Goal: Task Accomplishment & Management: Use online tool/utility

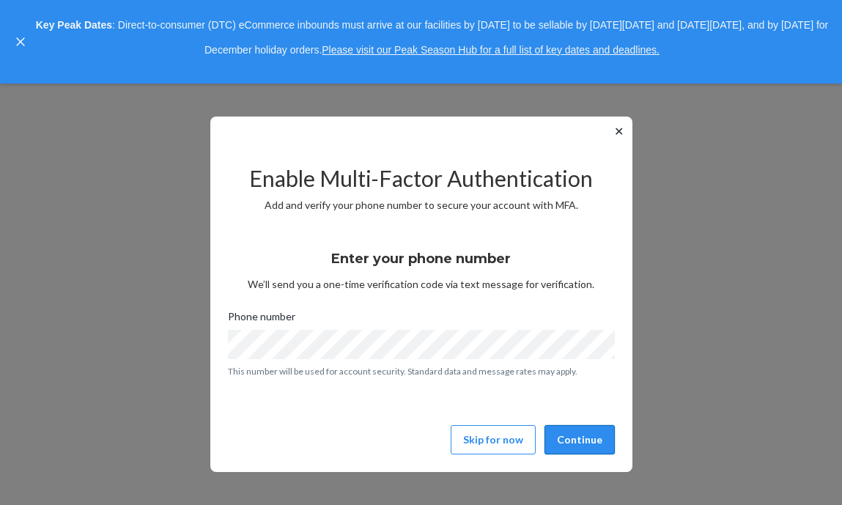
click at [566, 435] on button "Continue" at bounding box center [579, 439] width 70 height 29
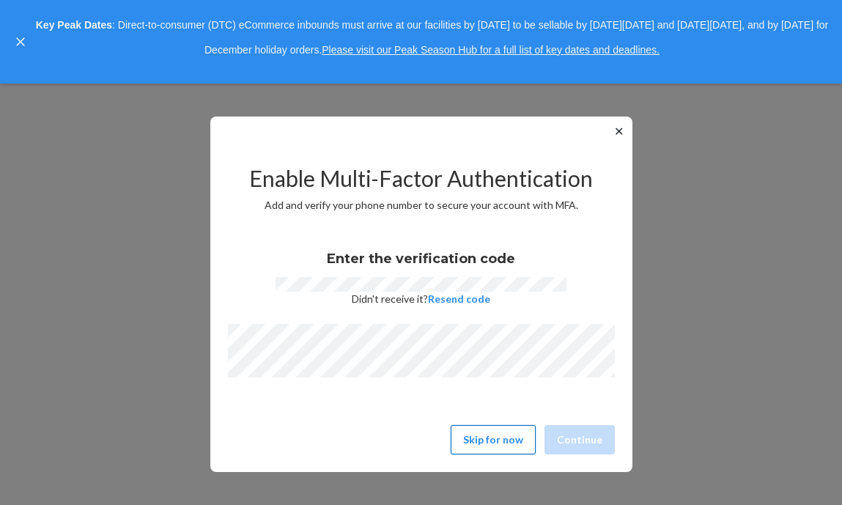
click at [481, 444] on button "Skip for now" at bounding box center [493, 439] width 85 height 29
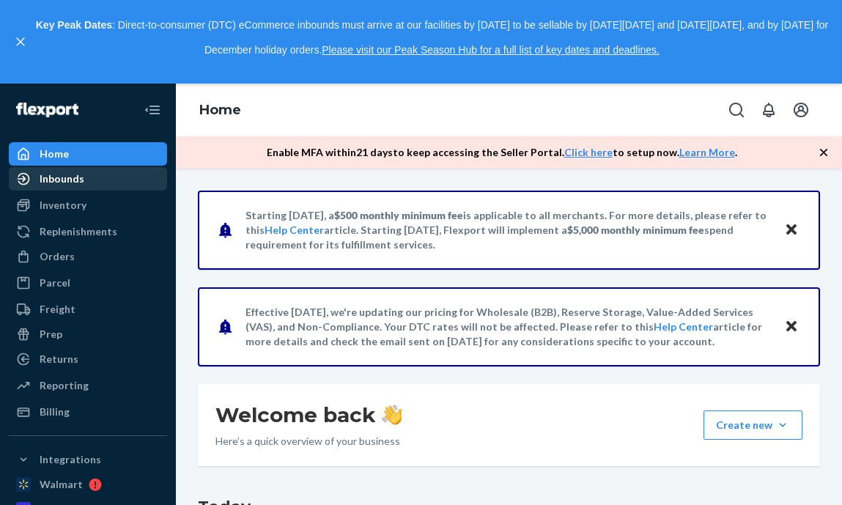
click at [103, 182] on div "Inbounds" at bounding box center [87, 179] width 155 height 21
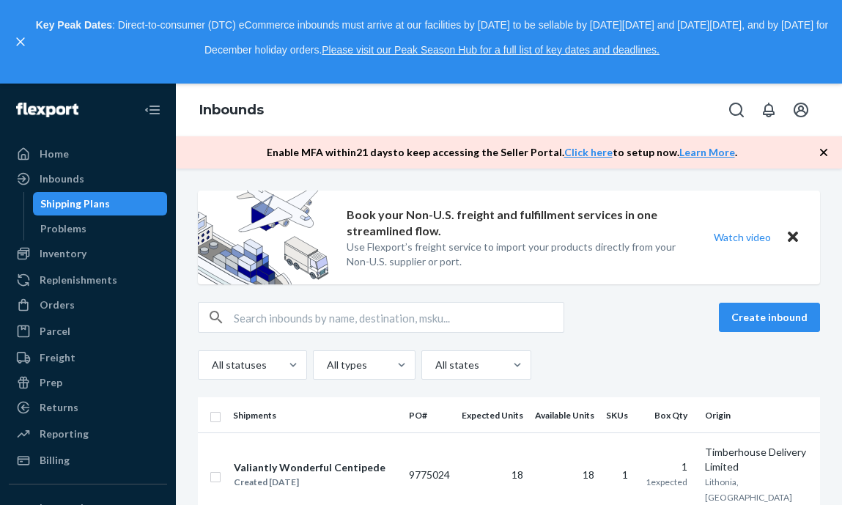
click at [818, 150] on icon "button" at bounding box center [823, 152] width 15 height 15
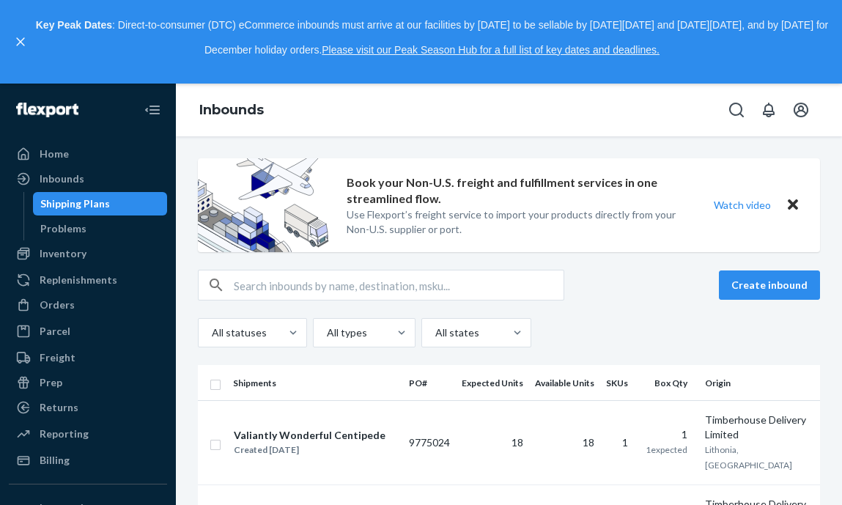
scroll to position [70, 0]
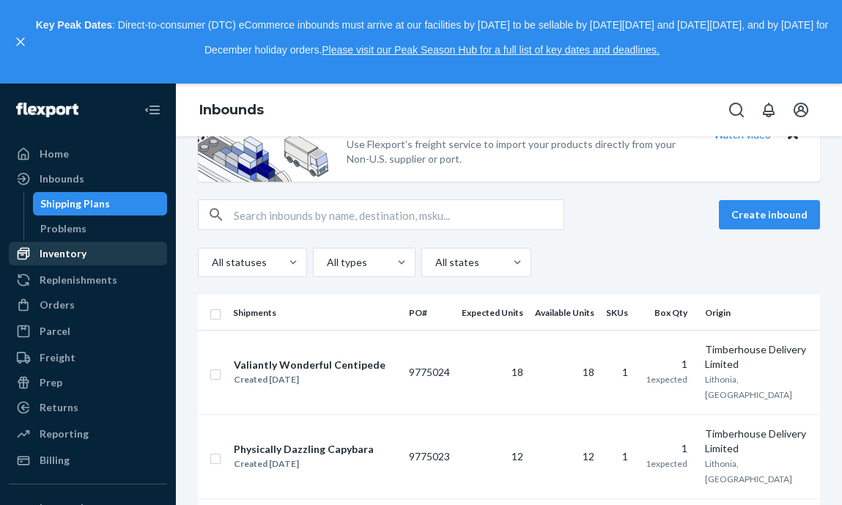
click at [128, 256] on div "Inventory" at bounding box center [87, 253] width 155 height 21
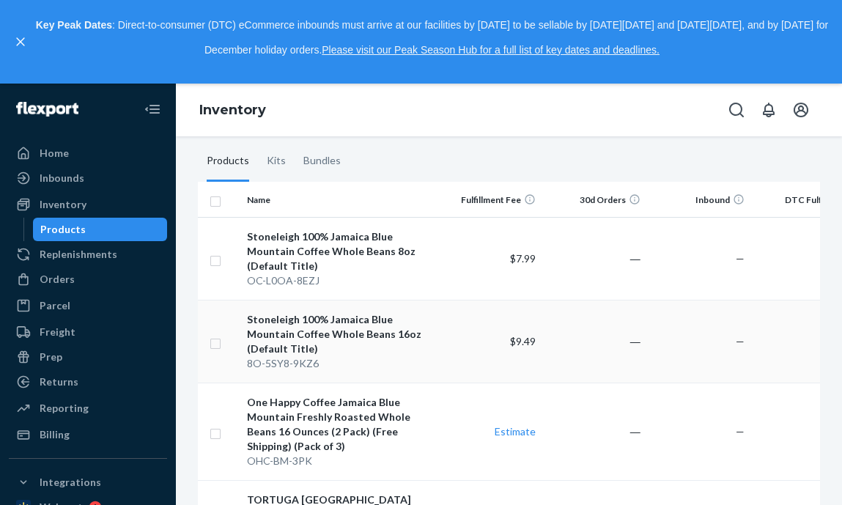
click at [429, 360] on div "8O-5SY8-9KZ6" at bounding box center [339, 363] width 184 height 15
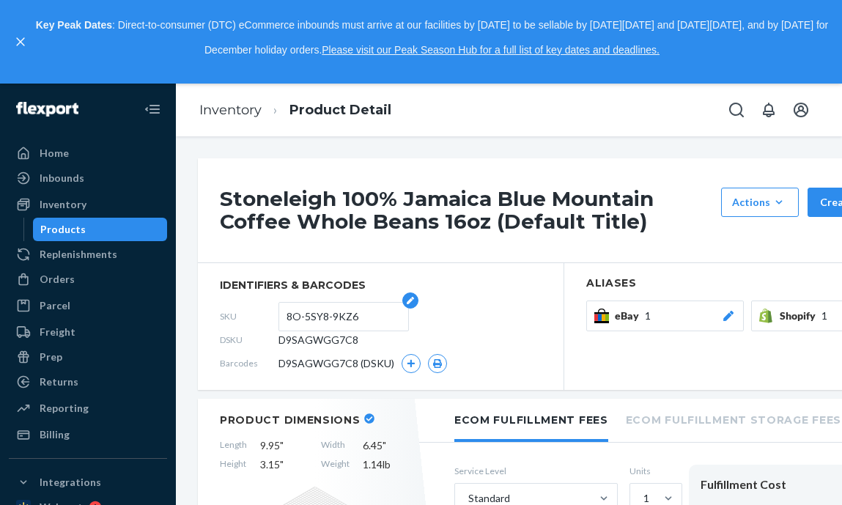
click at [359, 319] on input "8O-5SY8-9KZ6" at bounding box center [343, 317] width 114 height 28
click at [103, 279] on div "Orders" at bounding box center [87, 279] width 155 height 21
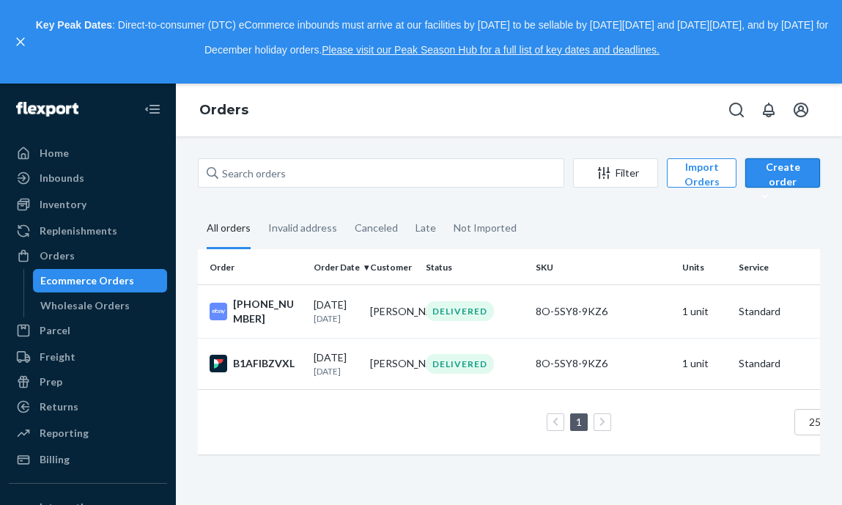
click at [779, 171] on div "Create order" at bounding box center [782, 182] width 53 height 44
click at [783, 219] on button "Ecommerce order" at bounding box center [819, 209] width 141 height 32
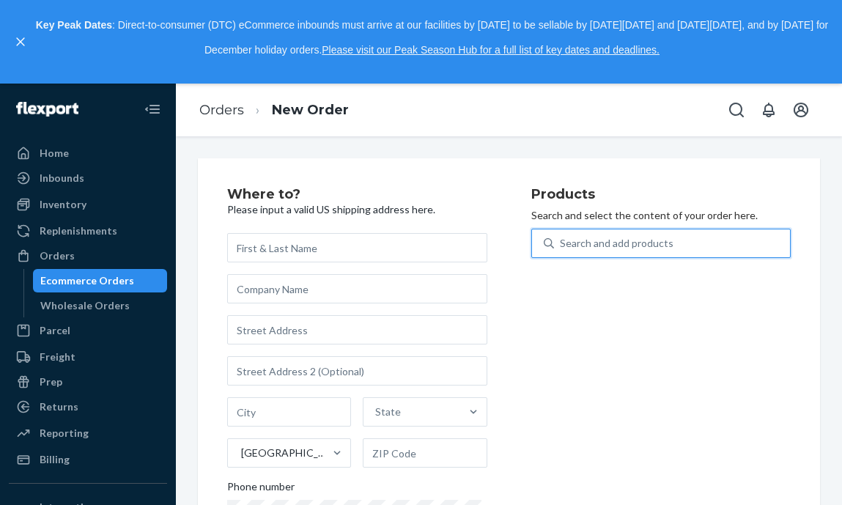
drag, startPoint x: 620, startPoint y: 247, endPoint x: 629, endPoint y: 243, distance: 9.5
click at [620, 247] on div "Search and add products" at bounding box center [617, 243] width 114 height 15
click at [561, 247] on input "0 results available. Use Up and Down to choose options, press Enter to select t…" at bounding box center [560, 243] width 1 height 15
paste input "8O-5SY8-9KZ6"
type input "8O-5SY8-9KZ6"
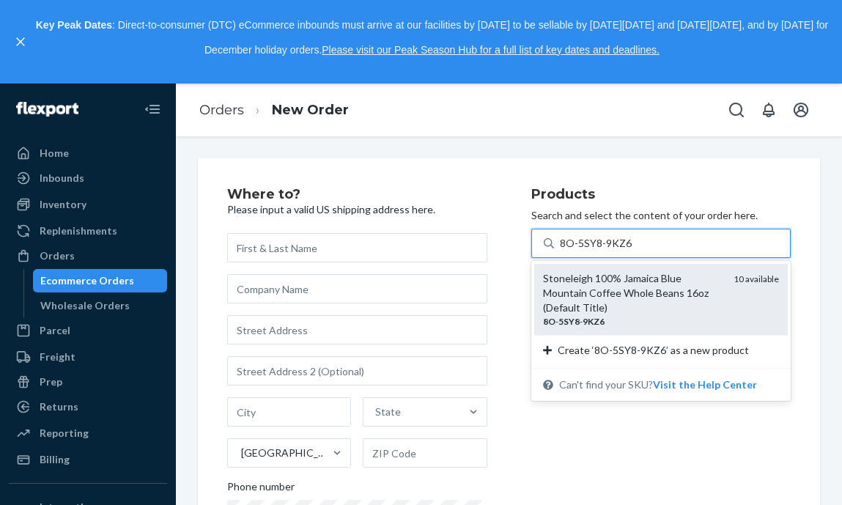
click at [607, 285] on div "Stoneleigh 100% Jamaica Blue Mountain Coffee Whole Beans 16oz (Default Title)" at bounding box center [633, 293] width 180 height 44
click at [607, 251] on input "8O-5SY8-9KZ6" at bounding box center [596, 243] width 72 height 15
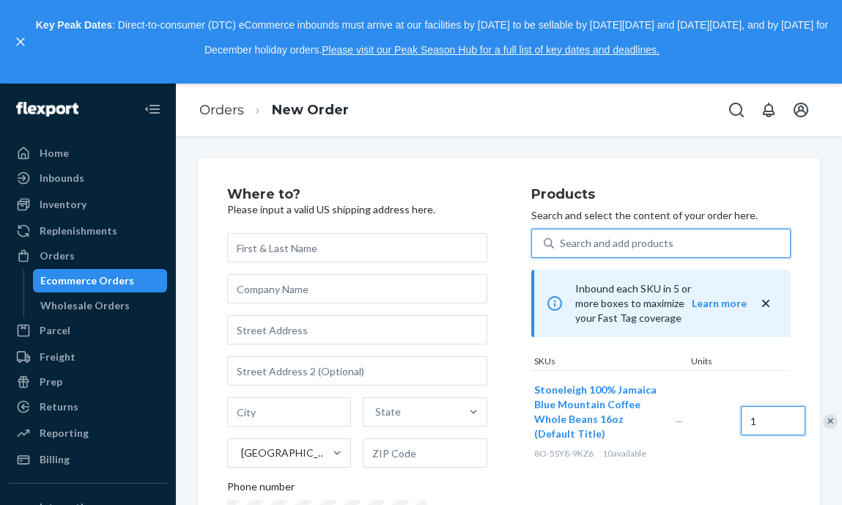
click at [741, 406] on input "1" at bounding box center [773, 420] width 64 height 29
type input "2"
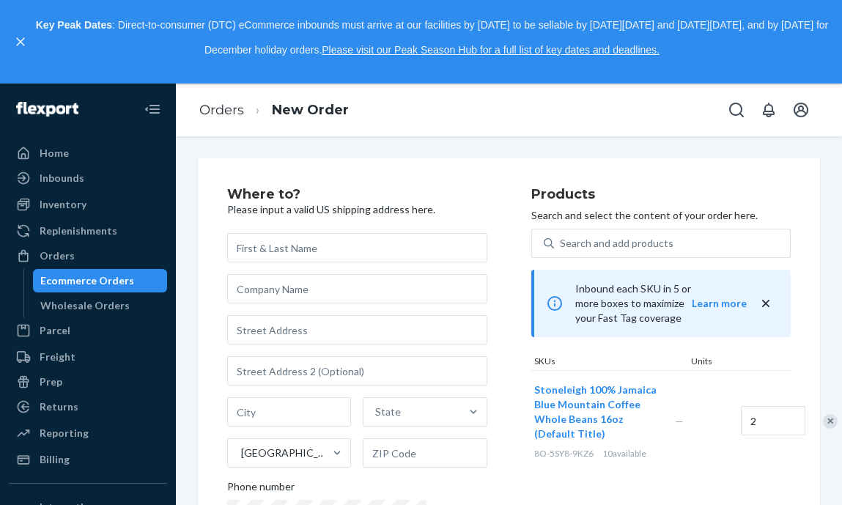
click at [738, 391] on div "2" at bounding box center [771, 420] width 66 height 59
click at [381, 245] on div "Where to? Please input a valid US shipping address here. [GEOGRAPHIC_DATA] Phon…" at bounding box center [379, 385] width 304 height 394
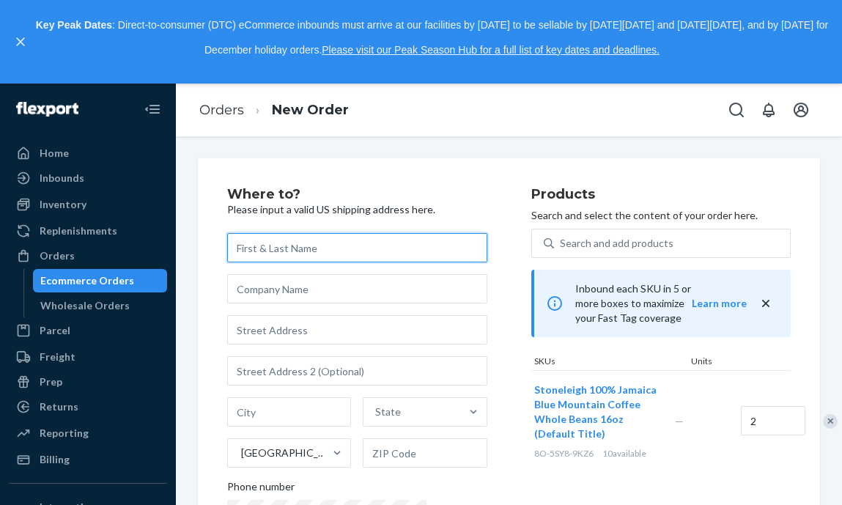
paste input "[PERSON_NAME]"
click at [379, 262] on input "[PERSON_NAME]" at bounding box center [357, 247] width 260 height 29
type input "[PERSON_NAME]"
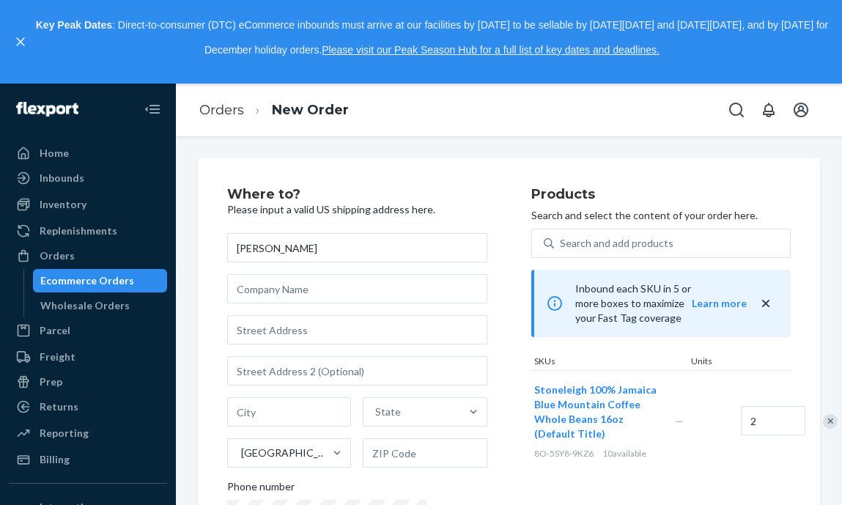
click at [348, 285] on div "[PERSON_NAME] State [GEOGRAPHIC_DATA] Phone number" at bounding box center [357, 401] width 260 height 337
click at [328, 332] on input "text" at bounding box center [357, 329] width 260 height 29
paste input "PO Box 307"
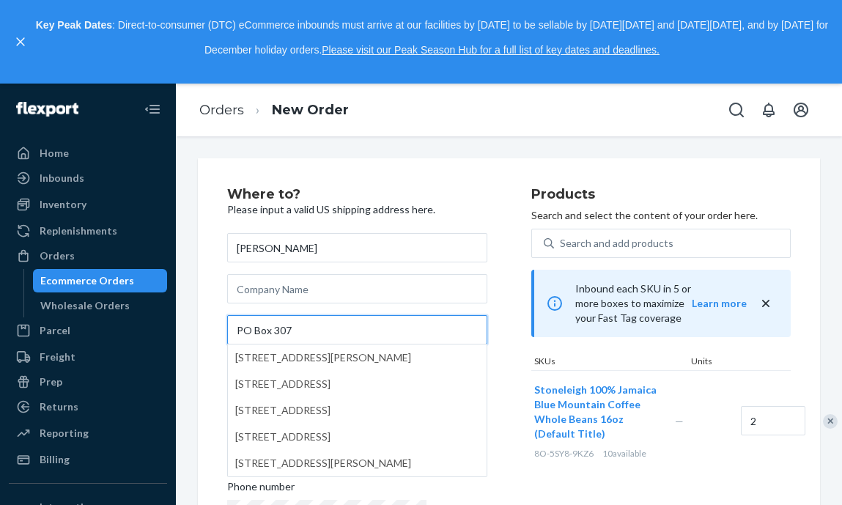
paste input "Wilmington [GEOGRAPHIC_DATA] 05363"
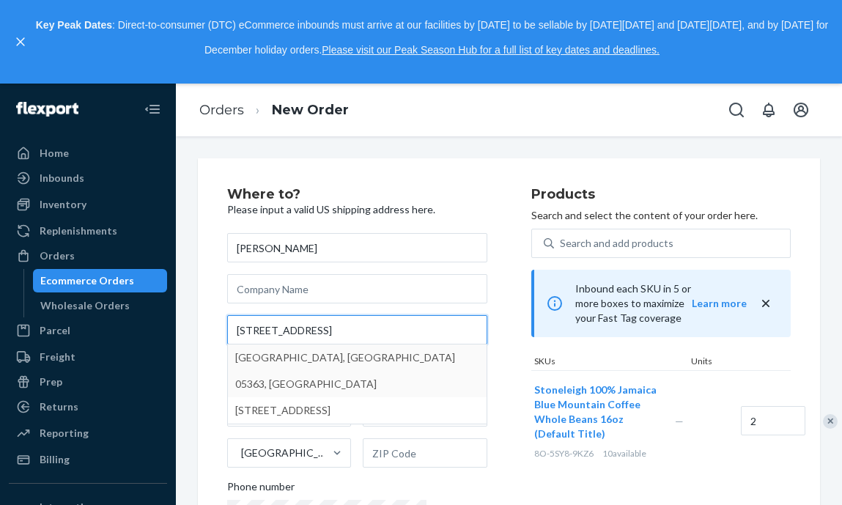
type input "[STREET_ADDRESS]"
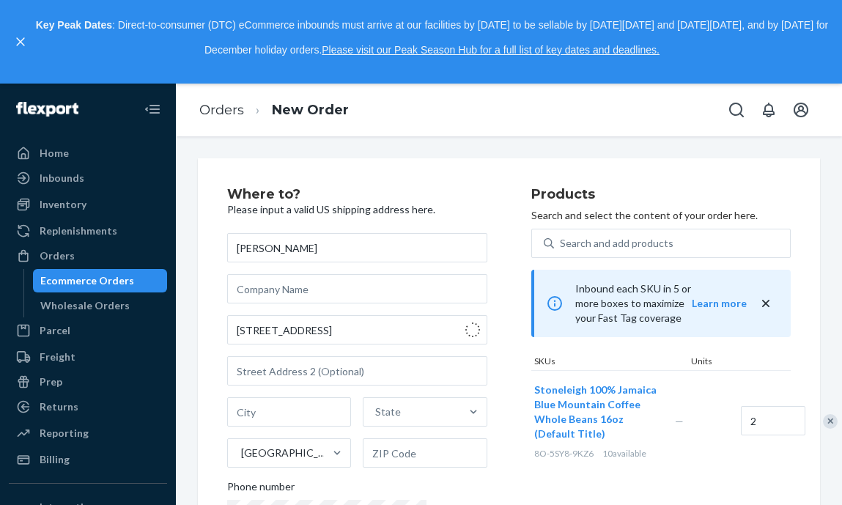
type input "Marlboro"
type input "05363"
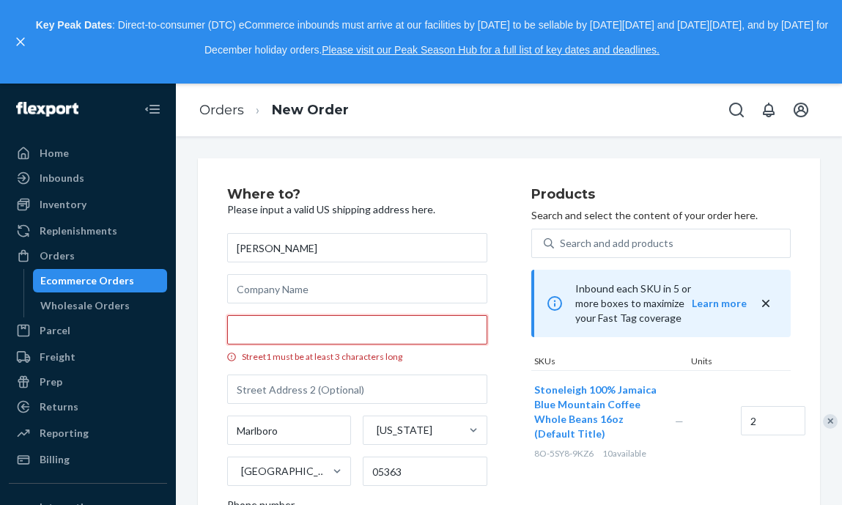
click at [338, 344] on input "Street1 must be at least 3 characters long" at bounding box center [357, 329] width 260 height 29
paste input "PO Box 307"
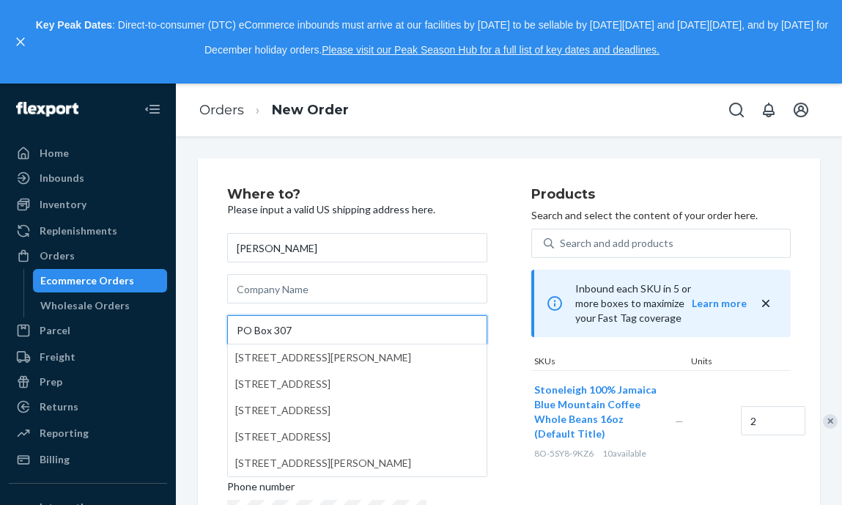
type input "PO Box 307"
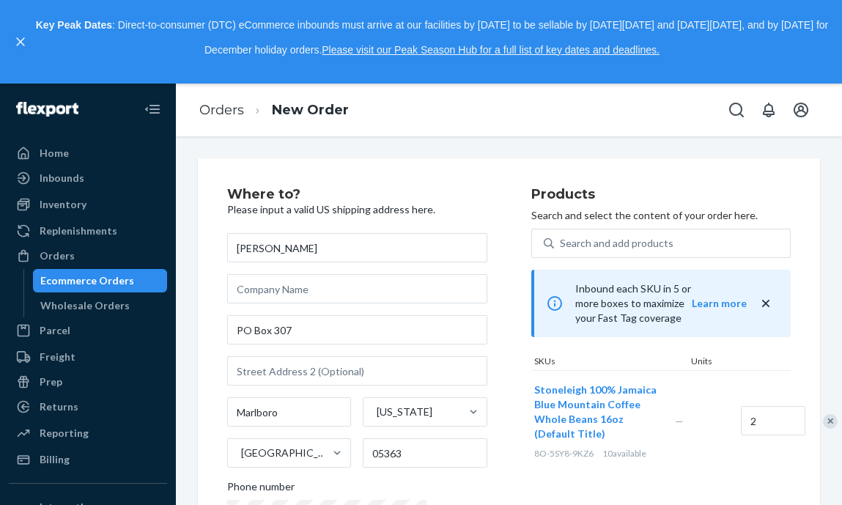
click at [448, 320] on div "Where to? Please input a valid US shipping address here. [PERSON_NAME] [STREET_…" at bounding box center [379, 385] width 304 height 394
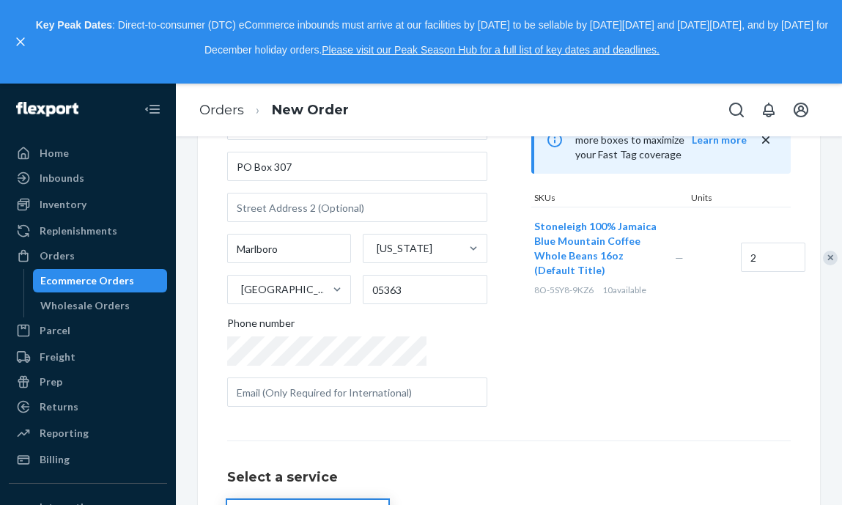
scroll to position [319, 0]
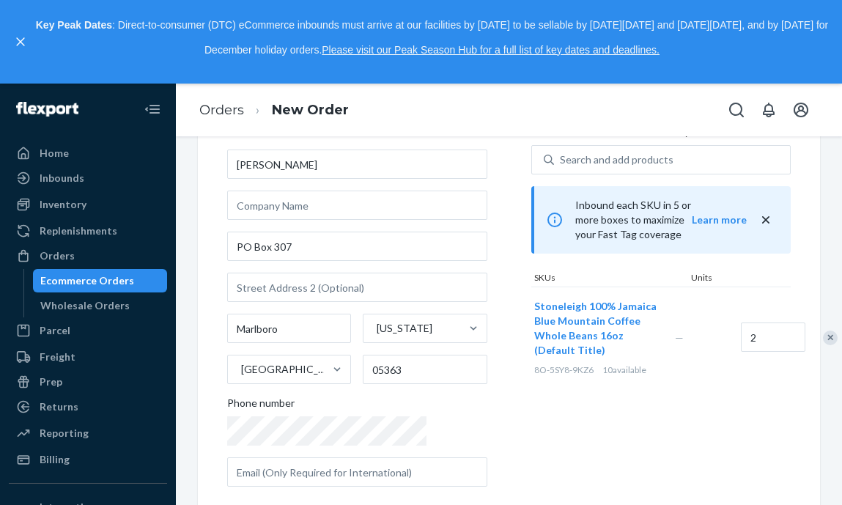
click at [633, 348] on div "Stoneleigh 100% Jamaica Blue Mountain Coffee Whole Beans 16oz (Default Title) 8…" at bounding box center [661, 336] width 260 height 101
